Goal: Task Accomplishment & Management: Complete application form

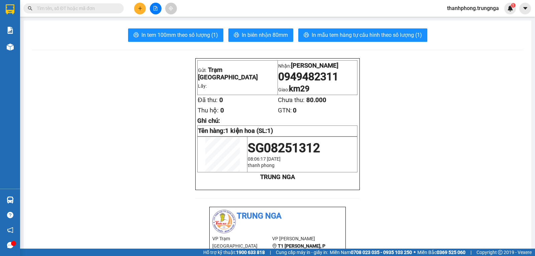
click at [144, 11] on button at bounding box center [140, 9] width 12 height 12
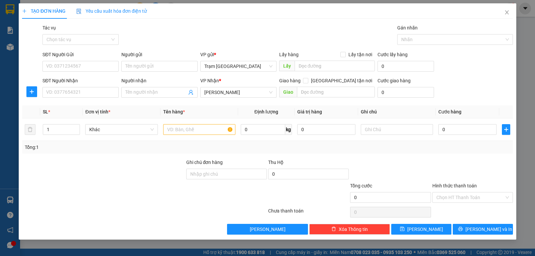
click at [95, 98] on div "SĐT Người Nhận VD: 0377654321" at bounding box center [80, 88] width 76 height 23
click at [93, 93] on input "SĐT Người Nhận" at bounding box center [80, 92] width 76 height 11
type input "0948949295"
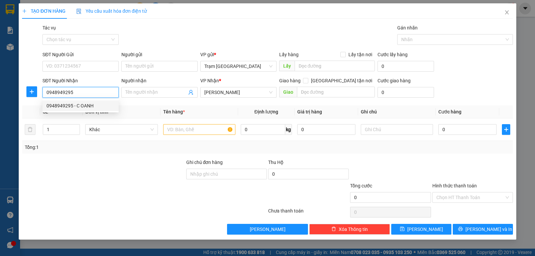
click at [80, 107] on div "0948949295 - C OANH" at bounding box center [81, 105] width 68 height 7
type input "C OANH"
type input "30.000"
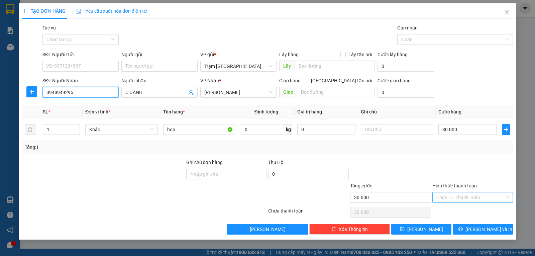
type input "0948949295"
click at [466, 198] on input "Hình thức thanh toán" at bounding box center [471, 197] width 68 height 10
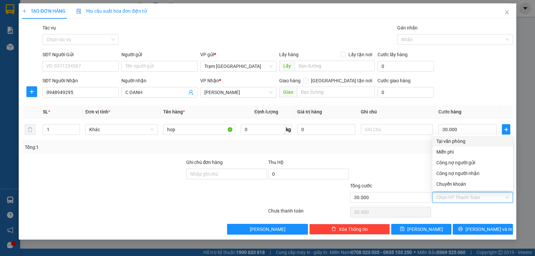
click at [447, 138] on div "Tại văn phòng" at bounding box center [473, 141] width 73 height 7
type input "0"
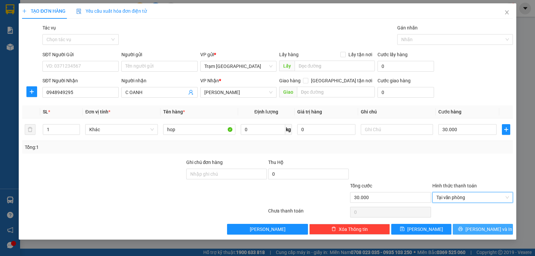
click at [476, 227] on button "[PERSON_NAME] và In" at bounding box center [483, 229] width 60 height 11
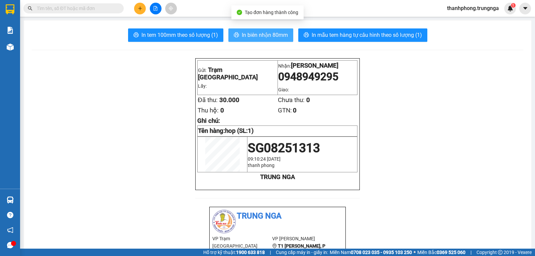
click at [250, 31] on span "In biên nhận 80mm" at bounding box center [265, 35] width 46 height 8
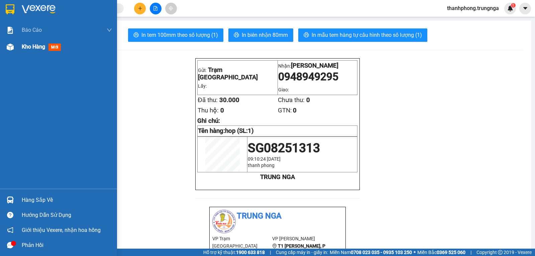
click at [36, 46] on span "Kho hàng" at bounding box center [33, 46] width 23 height 6
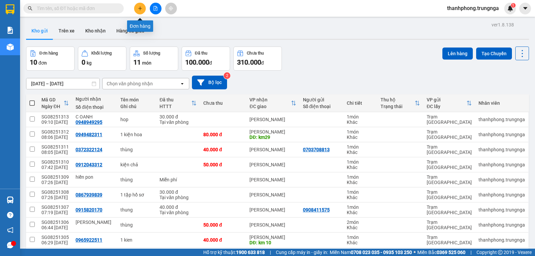
click at [141, 7] on icon "plus" at bounding box center [140, 8] width 5 height 5
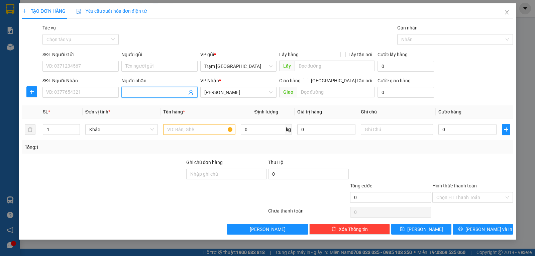
click at [153, 91] on input "Người nhận" at bounding box center [156, 92] width 62 height 7
type input "truc van phong"
type input "2"
click at [76, 127] on icon "up" at bounding box center [76, 128] width 2 height 2
click at [208, 132] on input "text" at bounding box center [199, 129] width 72 height 11
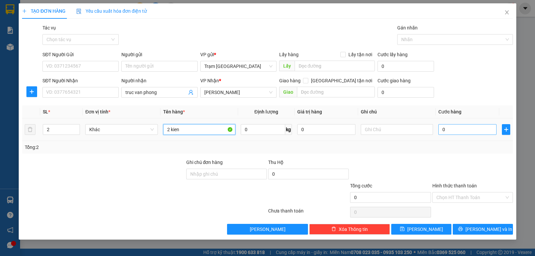
type input "2 kien"
click at [450, 131] on input "0" at bounding box center [468, 129] width 58 height 11
type input "007"
type input "7"
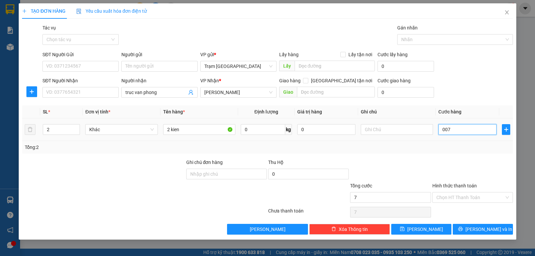
type input "0.070"
type input "70"
click at [426, 157] on div "Transit Pickup Surcharge Ids Transit Deliver Surcharge Ids Transit Deliver Surc…" at bounding box center [267, 129] width 491 height 210
type input "70.000"
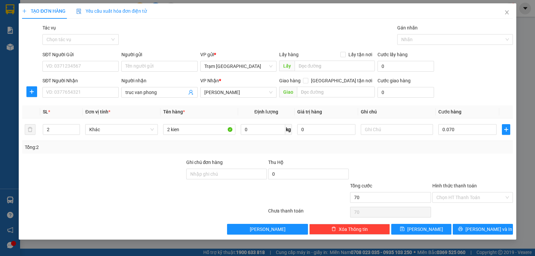
type input "70.000"
click at [482, 229] on span "[PERSON_NAME] và In" at bounding box center [489, 229] width 47 height 7
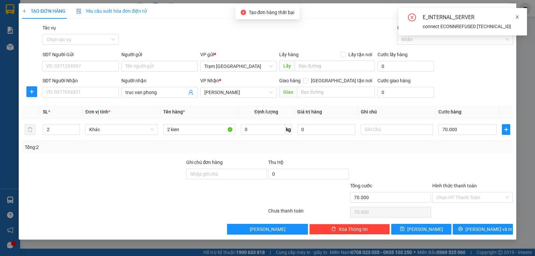
click at [520, 18] on icon "close" at bounding box center [517, 17] width 5 height 5
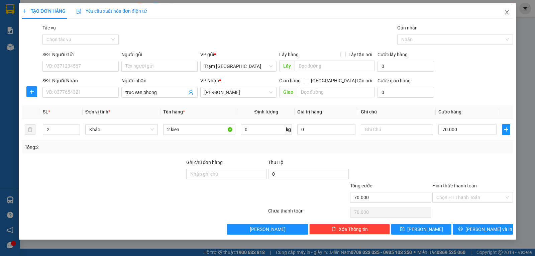
click at [509, 12] on icon "close" at bounding box center [507, 12] width 5 height 5
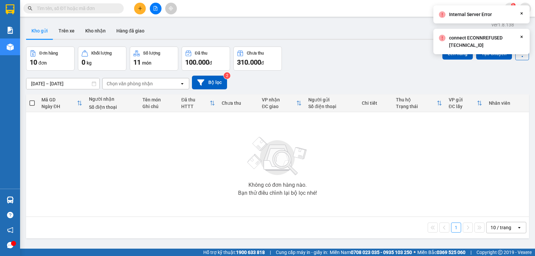
click at [524, 35] on icon "Close" at bounding box center [521, 36] width 5 height 5
